Goal: Information Seeking & Learning: Learn about a topic

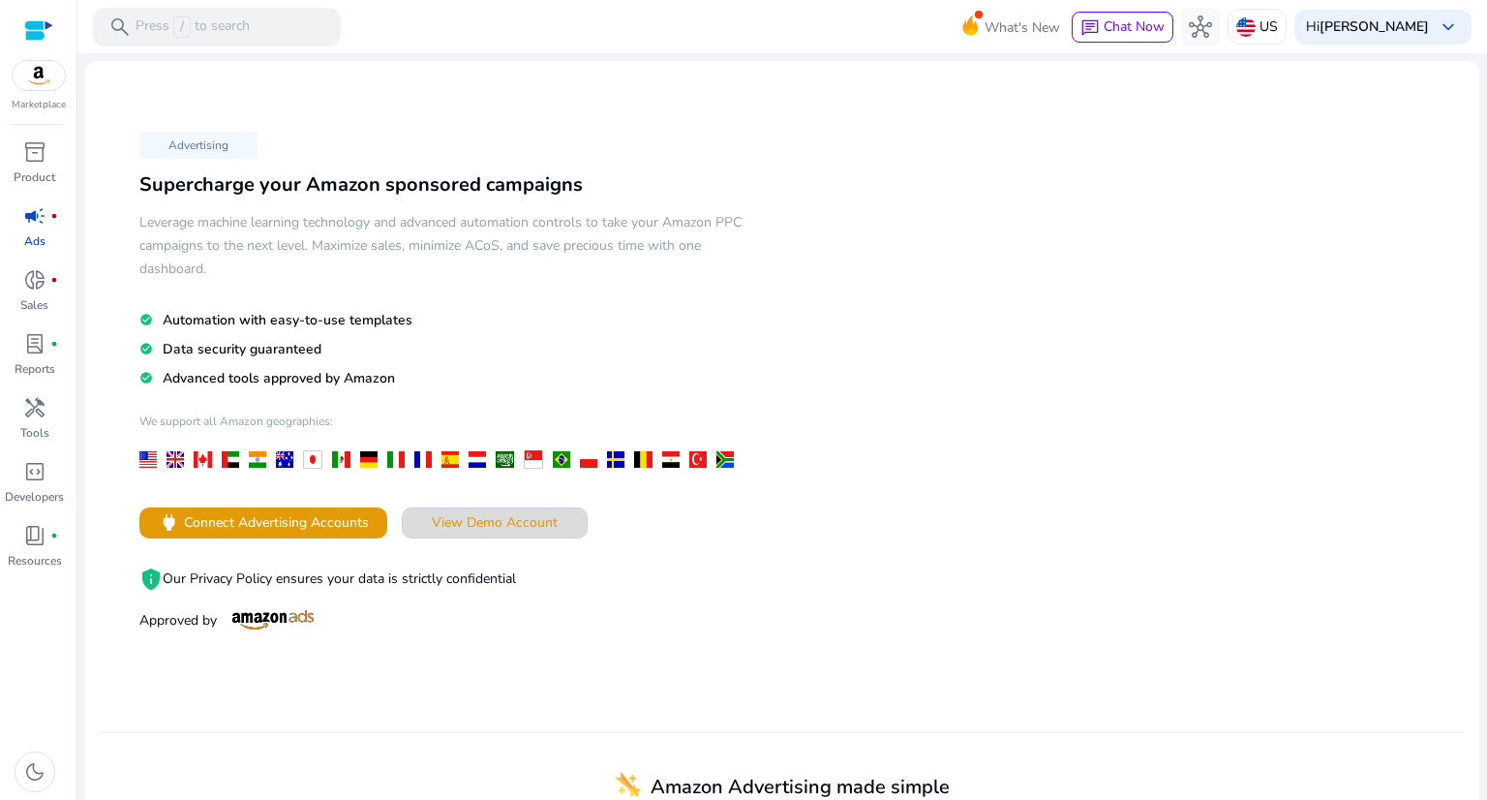
click at [453, 514] on span "View Demo Account" at bounding box center [495, 522] width 126 height 20
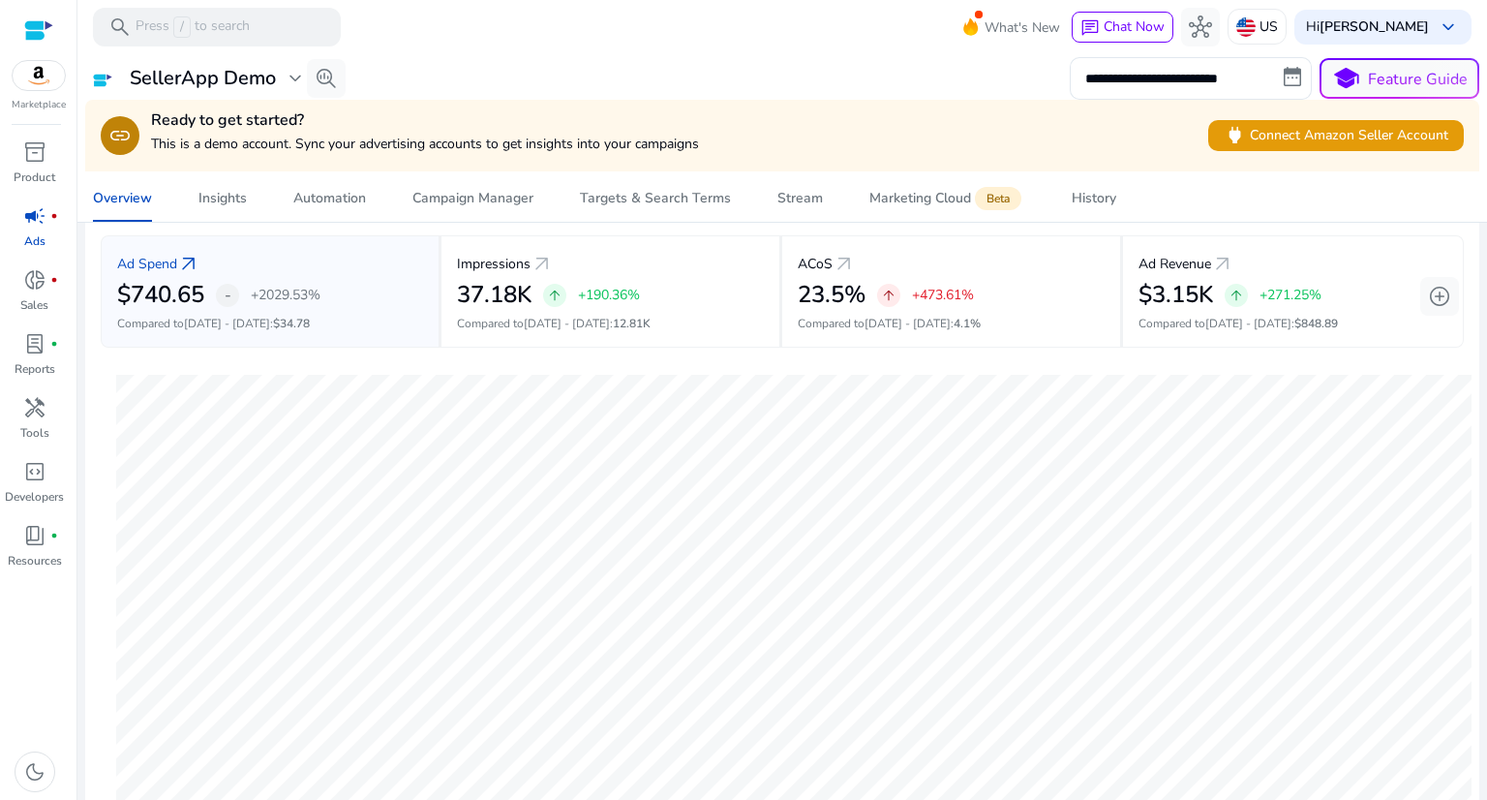
scroll to position [99, 0]
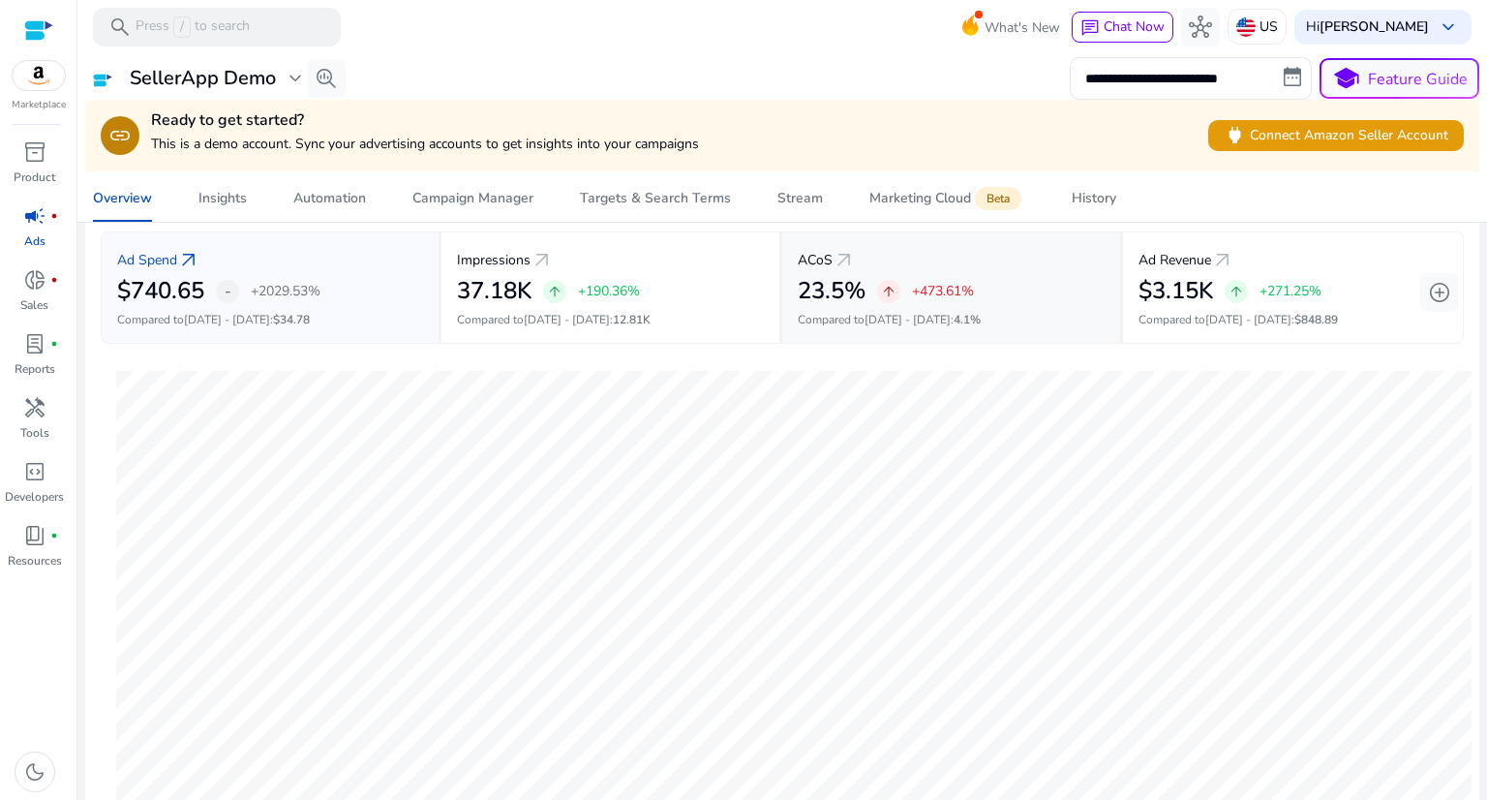
click at [821, 259] on p "ACoS" at bounding box center [815, 260] width 35 height 20
drag, startPoint x: 821, startPoint y: 259, endPoint x: 794, endPoint y: 264, distance: 27.5
click at [798, 264] on p "ACoS" at bounding box center [815, 260] width 35 height 20
click at [835, 253] on span "arrow_outward" at bounding box center [844, 260] width 23 height 23
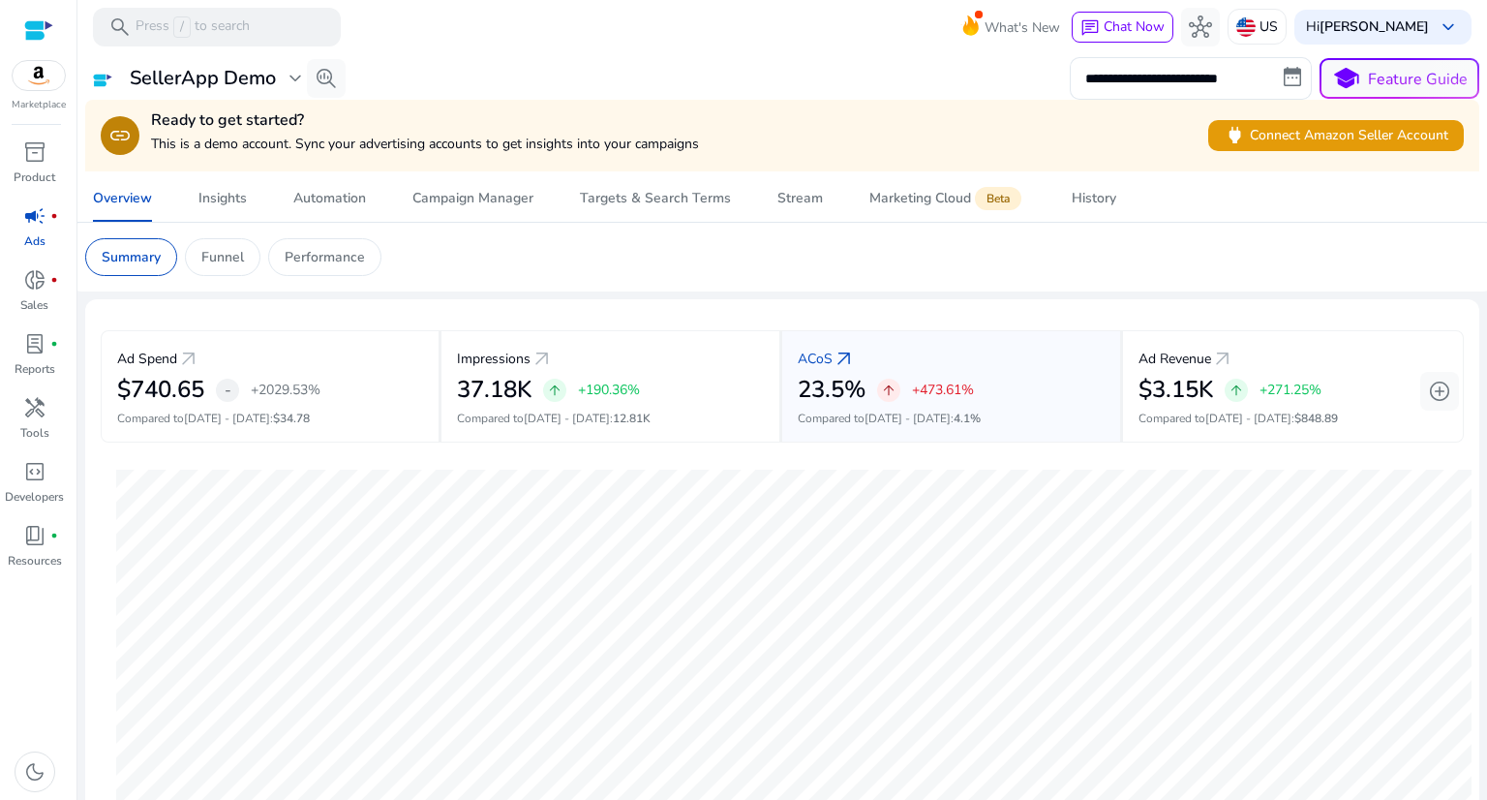
click at [835, 253] on app-sa-custom-tab "Summary Funnel Performance" at bounding box center [782, 257] width 1394 height 38
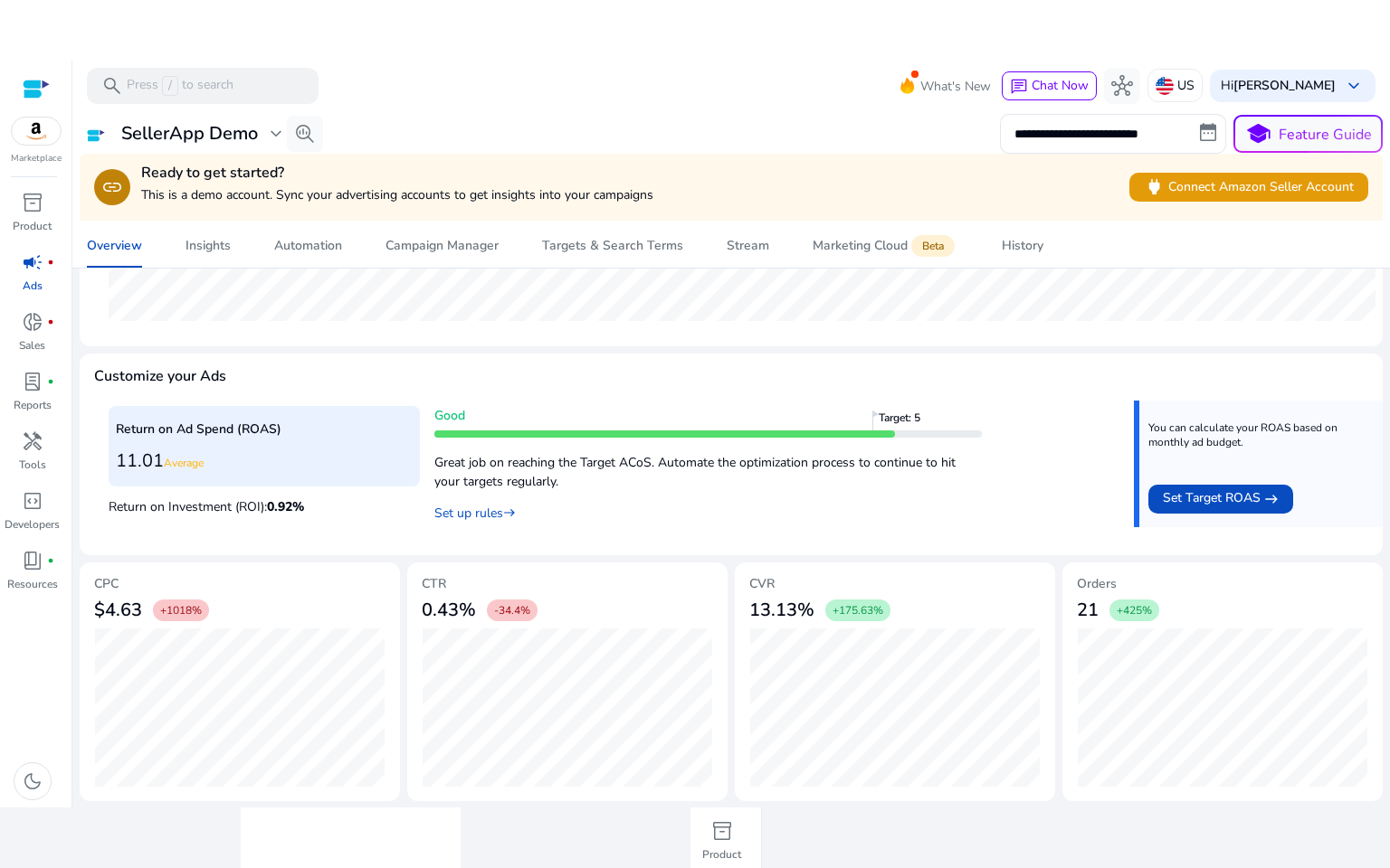
scroll to position [586, 0]
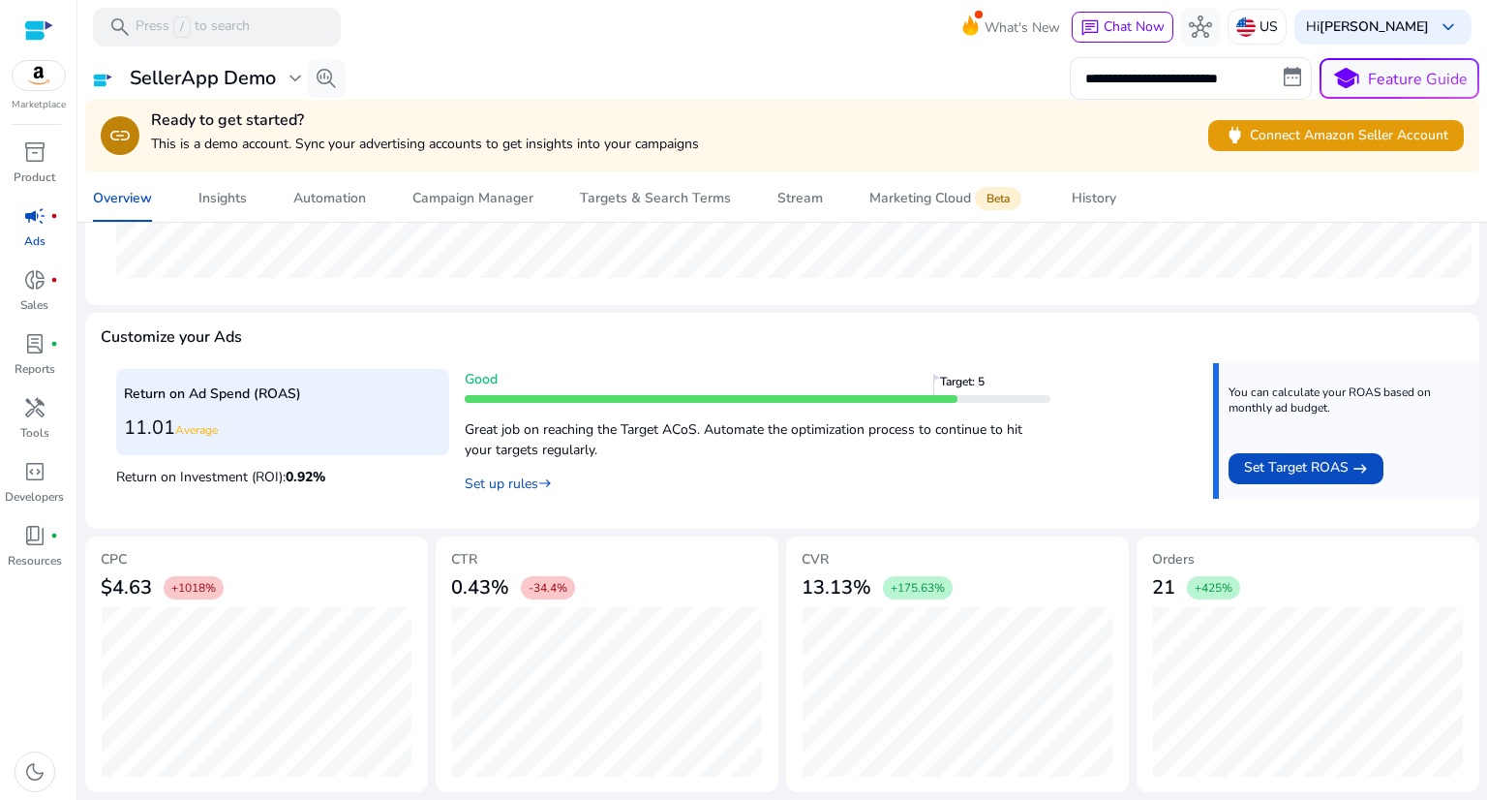
click at [1397, 102] on div "link Ready to get started? This is a demo account. Sync your advertising accoun…" at bounding box center [782, 136] width 1394 height 72
click at [1397, 84] on button "school Feature Guide" at bounding box center [1400, 78] width 160 height 41
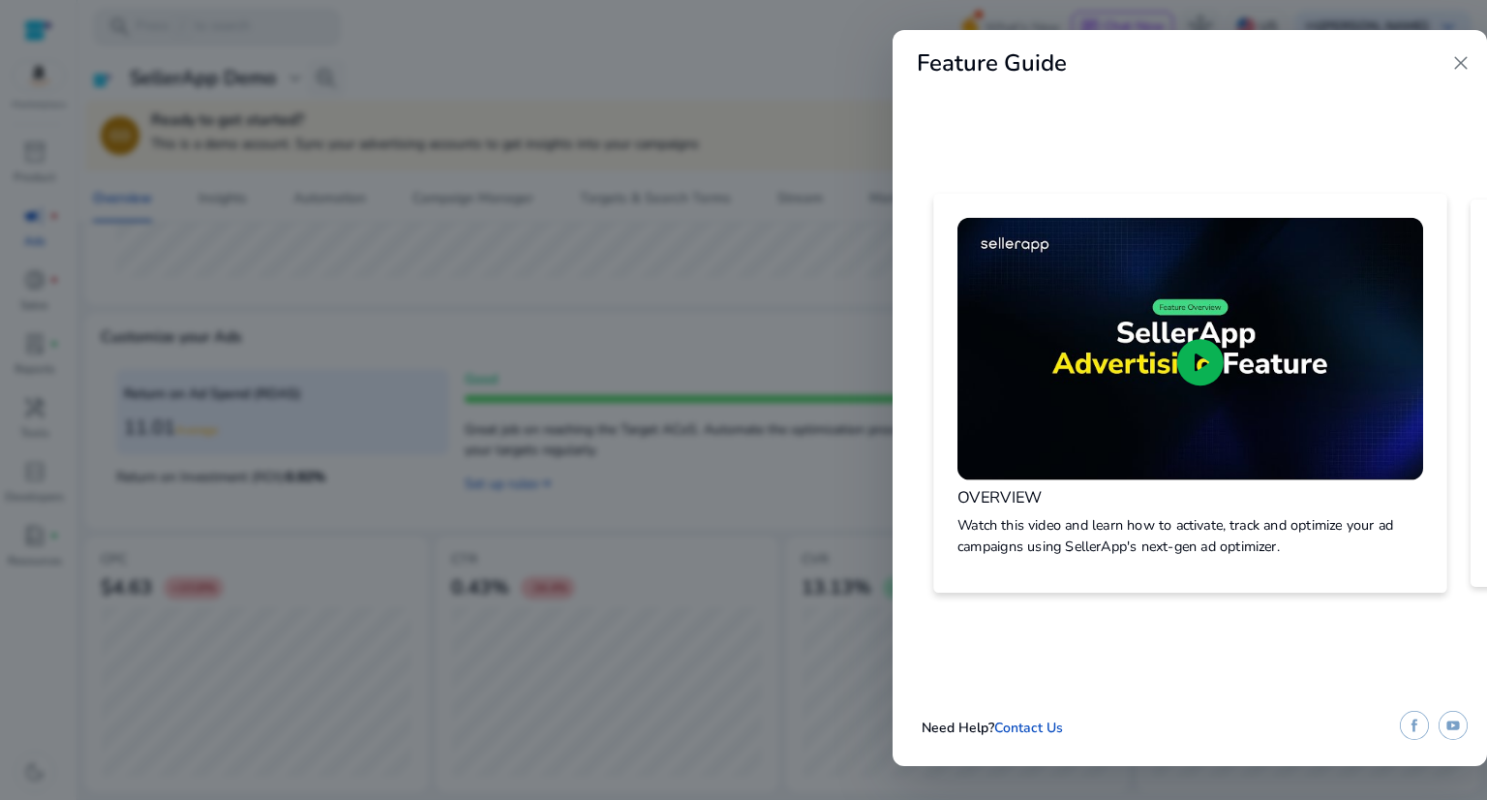
click at [1192, 353] on span "play_circle" at bounding box center [1200, 362] width 56 height 56
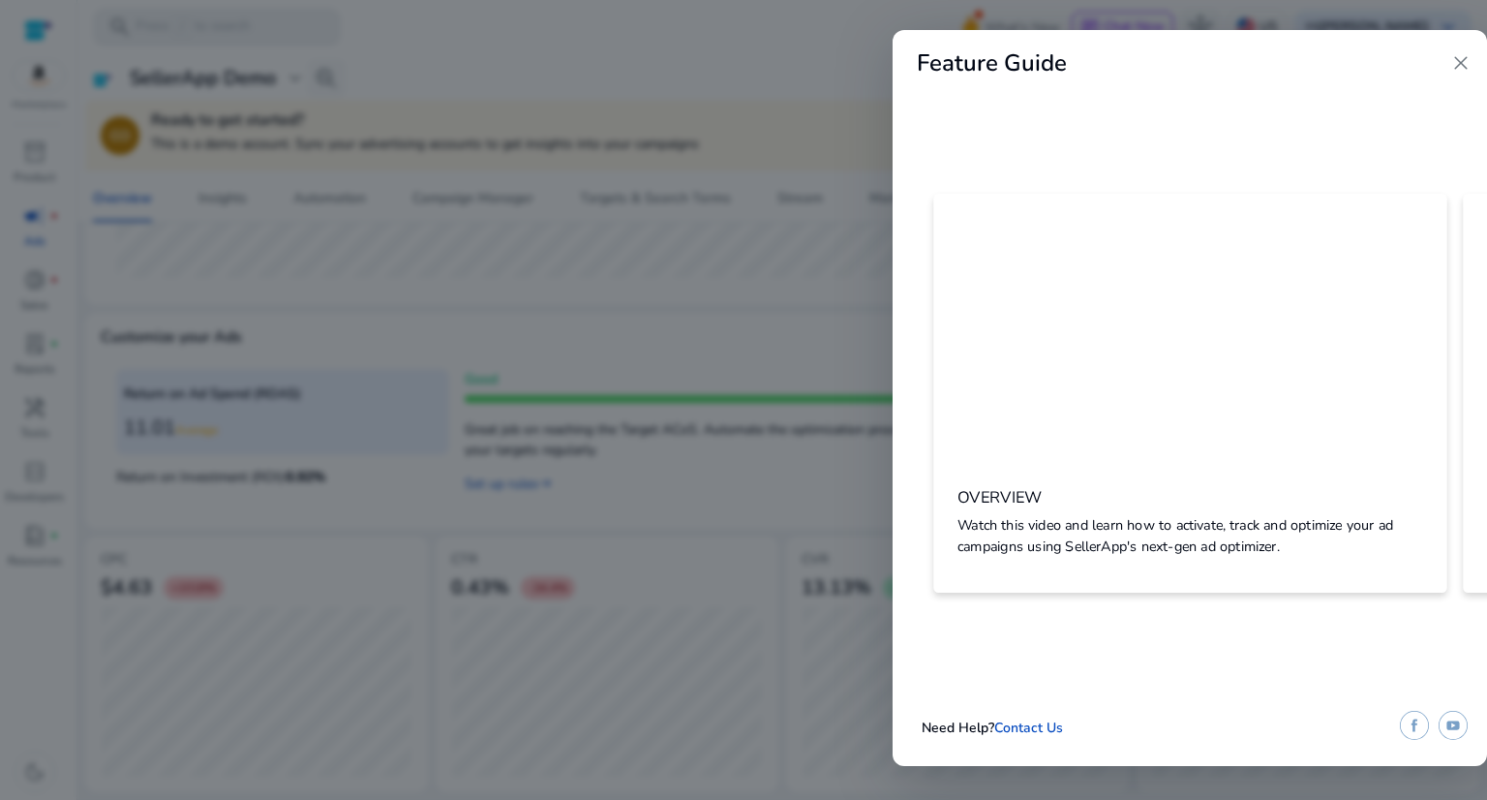
drag, startPoint x: 1464, startPoint y: 263, endPoint x: 1486, endPoint y: 415, distance: 153.6
